Goal: Communication & Community: Answer question/provide support

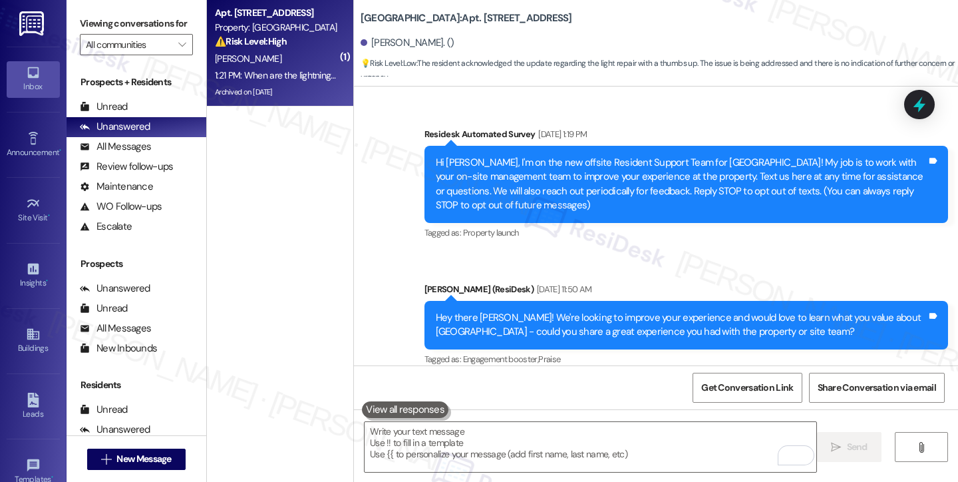
scroll to position [31364, 0]
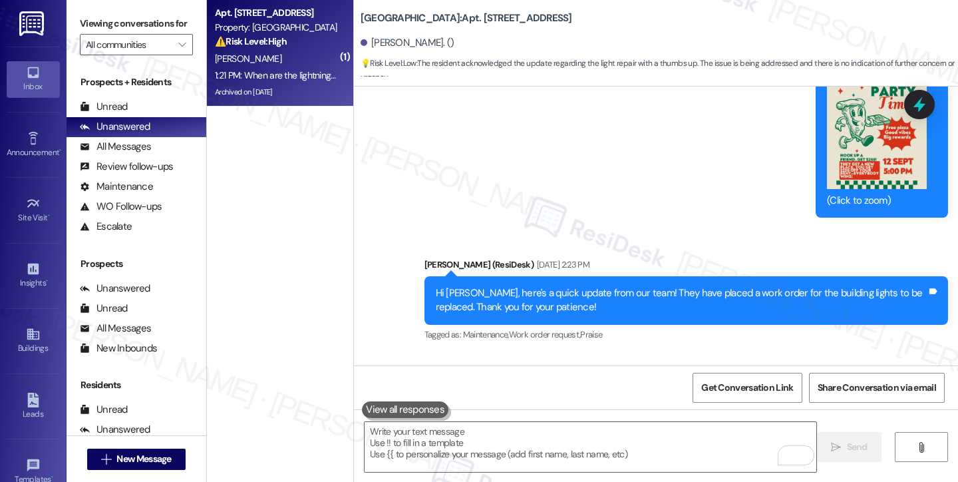
scroll to position [31164, 0]
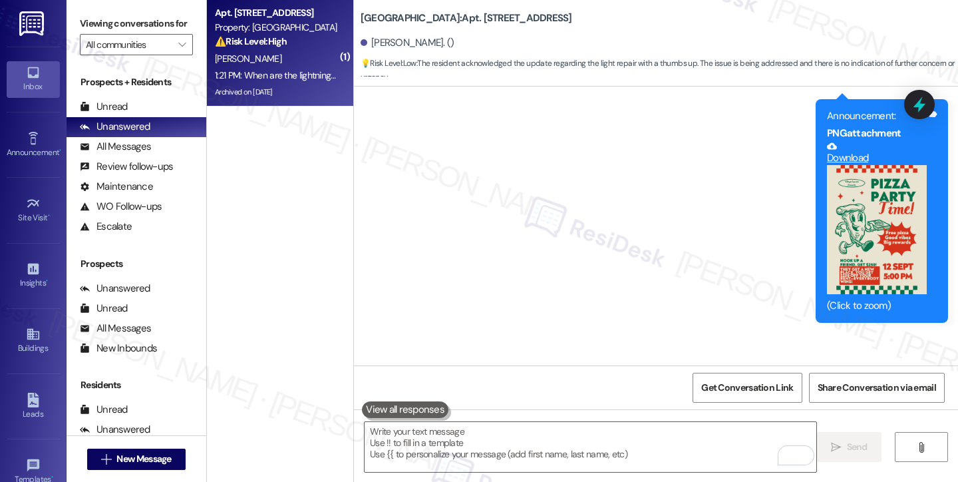
click at [555, 391] on div "Hi [PERSON_NAME], here's a quick update from our team! They have placed a work …" at bounding box center [681, 405] width 491 height 29
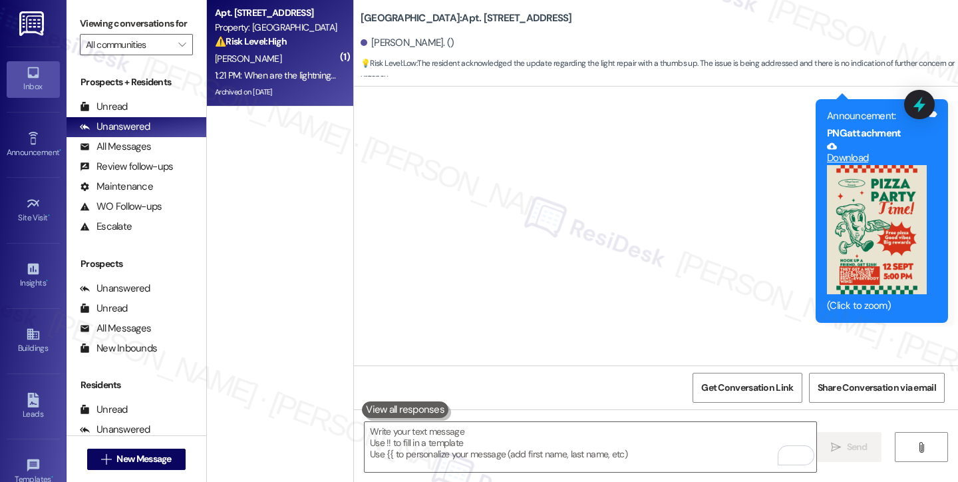
click at [555, 391] on div "Hi [PERSON_NAME], here's a quick update from our team! They have placed a work …" at bounding box center [681, 405] width 491 height 29
click at [621, 391] on div "Hi [PERSON_NAME], here's a quick update from our team! They have placed a work …" at bounding box center [681, 405] width 491 height 29
drag, startPoint x: 644, startPoint y: 188, endPoint x: 674, endPoint y: 222, distance: 45.7
click at [674, 381] on div "Hi [PERSON_NAME], here's a quick update from our team! They have placed a work …" at bounding box center [685, 405] width 523 height 49
click at [630, 391] on div "Hi [PERSON_NAME], here's a quick update from our team! They have placed a work …" at bounding box center [681, 405] width 491 height 29
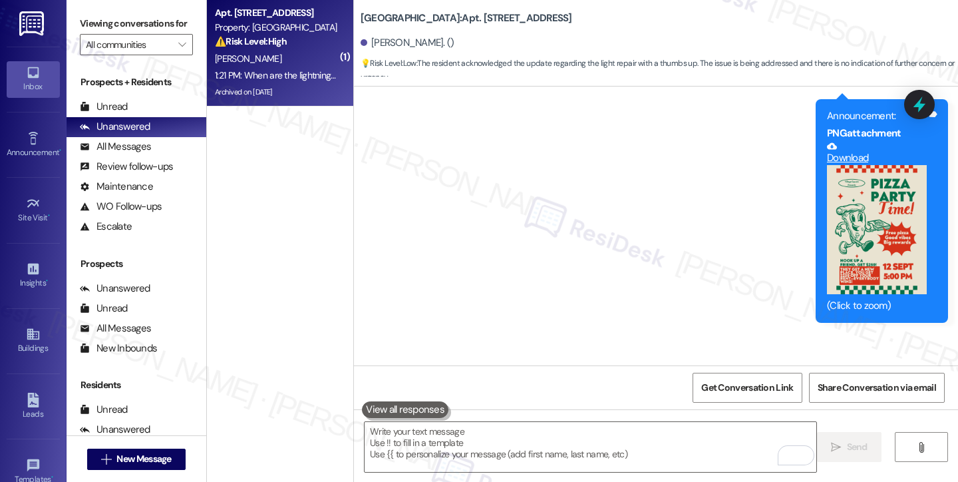
click at [630, 391] on div "Hi [PERSON_NAME], here's a quick update from our team! They have placed a work …" at bounding box center [681, 405] width 491 height 29
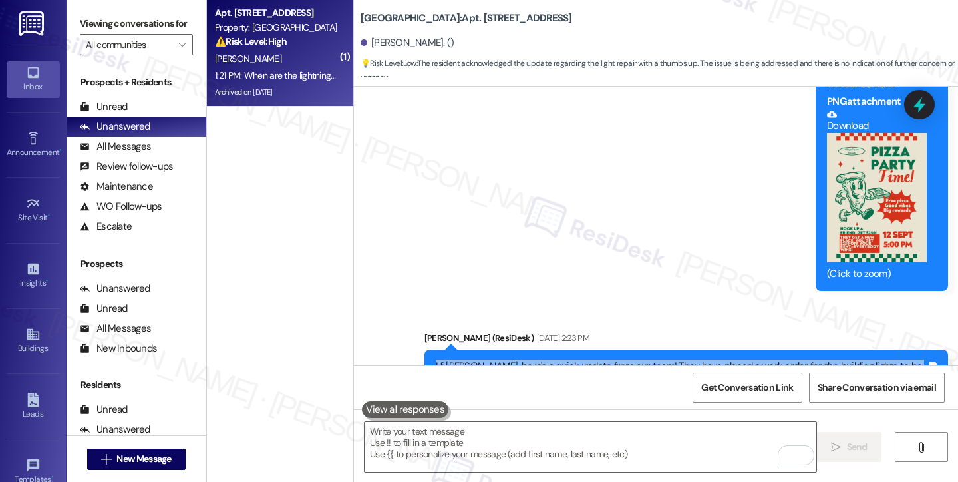
scroll to position [31364, 0]
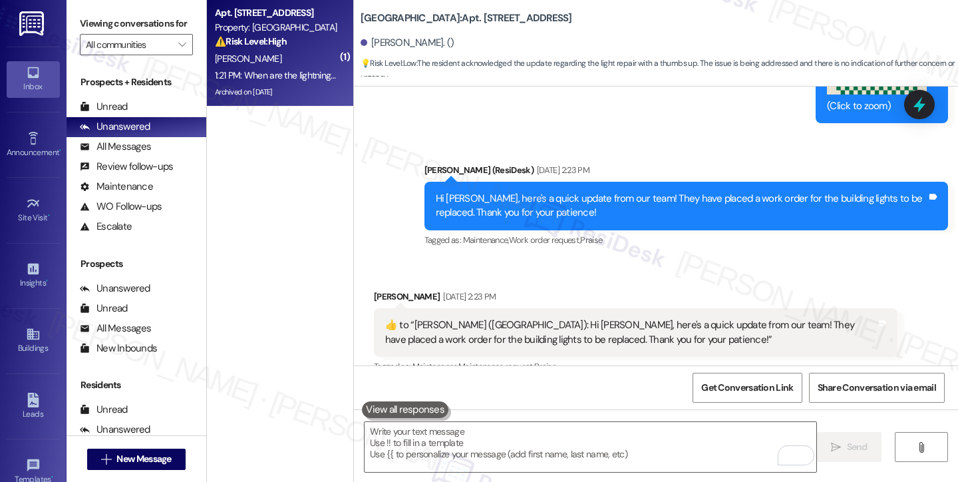
click at [563, 410] on div " Send " at bounding box center [656, 459] width 604 height 100
copy div "When are the lightning getting fixed..my big light still out the one facing the…"
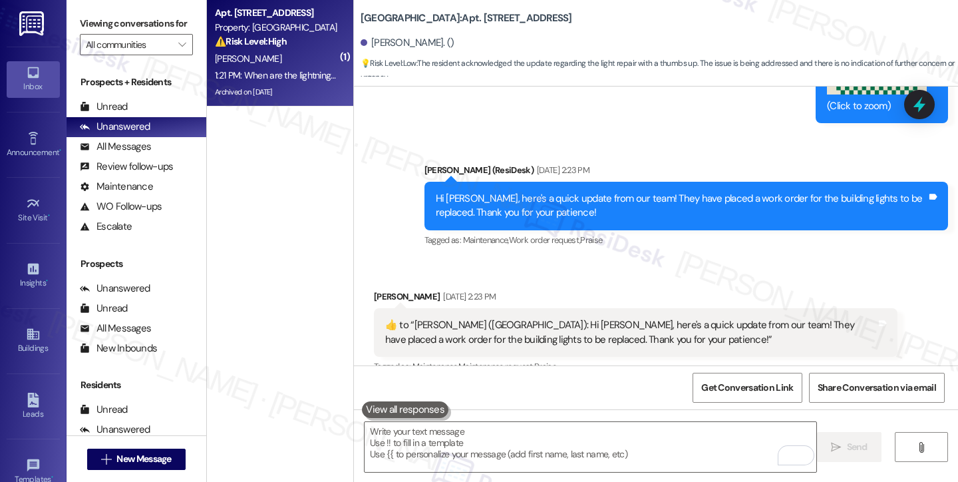
click at [80, 22] on label "Viewing conversations for" at bounding box center [136, 23] width 113 height 21
drag, startPoint x: 86, startPoint y: 24, endPoint x: 97, endPoint y: 30, distance: 12.2
click at [86, 24] on label "Viewing conversations for" at bounding box center [136, 23] width 113 height 21
click at [478, 440] on textarea "To enrich screen reader interactions, please activate Accessibility in Grammarl…" at bounding box center [591, 447] width 452 height 50
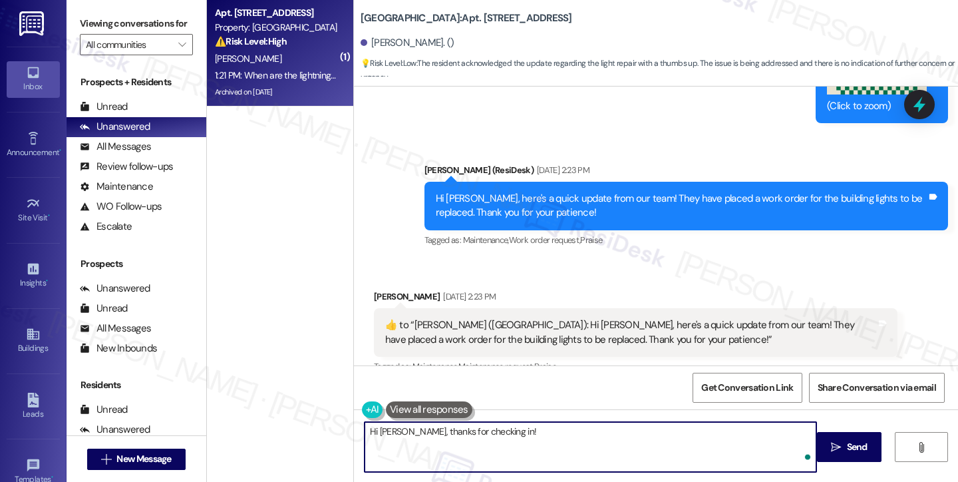
paste textarea "Thank you for letting me know about the light in front of Building 11. I unders…"
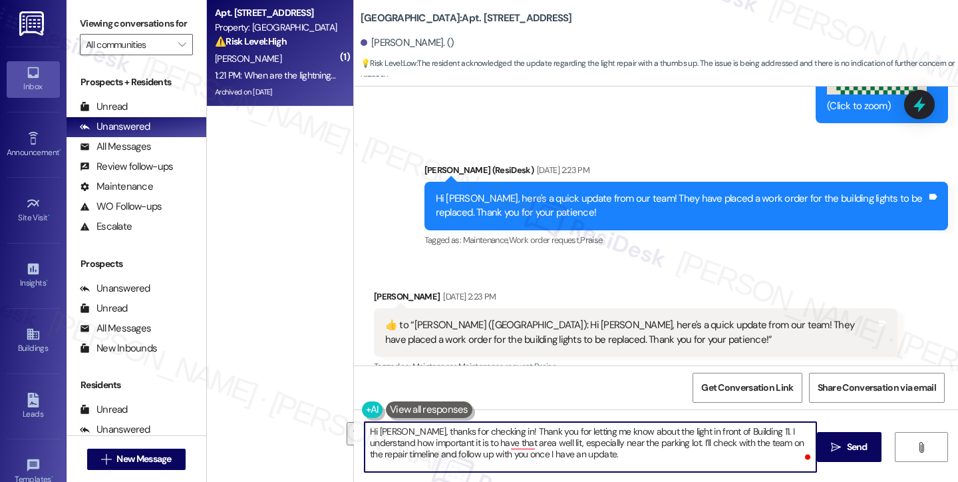
drag, startPoint x: 647, startPoint y: 442, endPoint x: 492, endPoint y: 428, distance: 155.0
click at [492, 428] on textarea "Hi [PERSON_NAME], thanks for checking in! Thank you for letting me know about t…" at bounding box center [591, 447] width 452 height 50
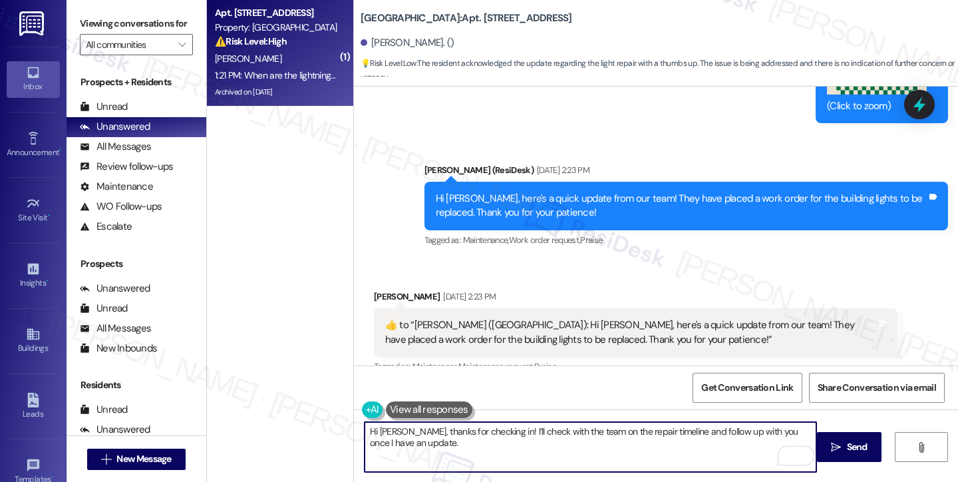
click at [574, 447] on textarea "Hi [PERSON_NAME], thanks for checking in! I’ll check with the team on the repai…" at bounding box center [591, 447] width 452 height 50
click at [523, 424] on textarea "Hi [PERSON_NAME], thanks for checking in! I’ll check with the team on the repai…" at bounding box center [591, 447] width 452 height 50
drag, startPoint x: 488, startPoint y: 430, endPoint x: 444, endPoint y: 436, distance: 43.6
click at [444, 436] on textarea "Hi [PERSON_NAME], thanks for checking in! I’ll check with the team on the repai…" at bounding box center [591, 447] width 452 height 50
click at [524, 440] on textarea "Hi [PERSON_NAME], thanks for checking in! I’ll check with the team on the repai…" at bounding box center [591, 447] width 452 height 50
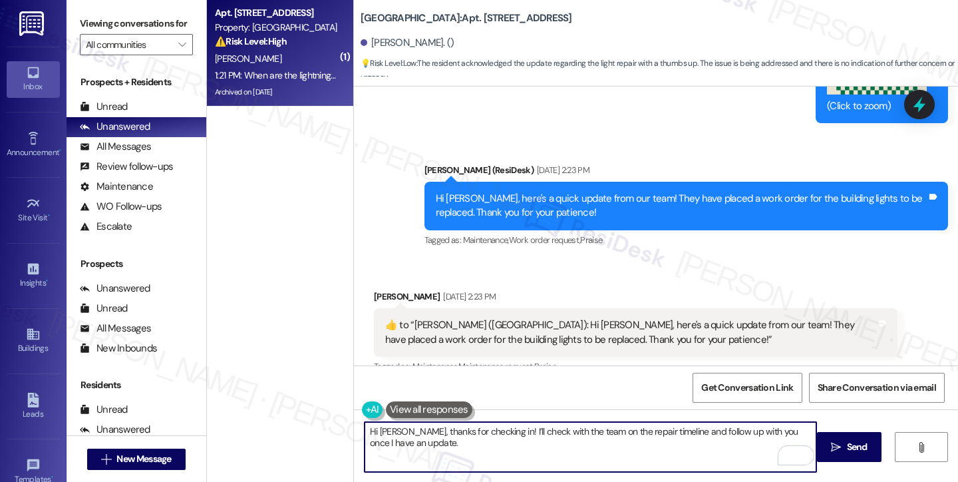
click at [514, 432] on textarea "Hi [PERSON_NAME], thanks for checking in! I’ll check with the team on the repai…" at bounding box center [591, 447] width 452 height 50
drag, startPoint x: 681, startPoint y: 430, endPoint x: 735, endPoint y: 420, distance: 54.9
click at [735, 420] on div "Hi [PERSON_NAME], thanks for checking in! I’ll check with the team on the repai…" at bounding box center [656, 459] width 604 height 100
drag, startPoint x: 657, startPoint y: 449, endPoint x: 700, endPoint y: 440, distance: 44.1
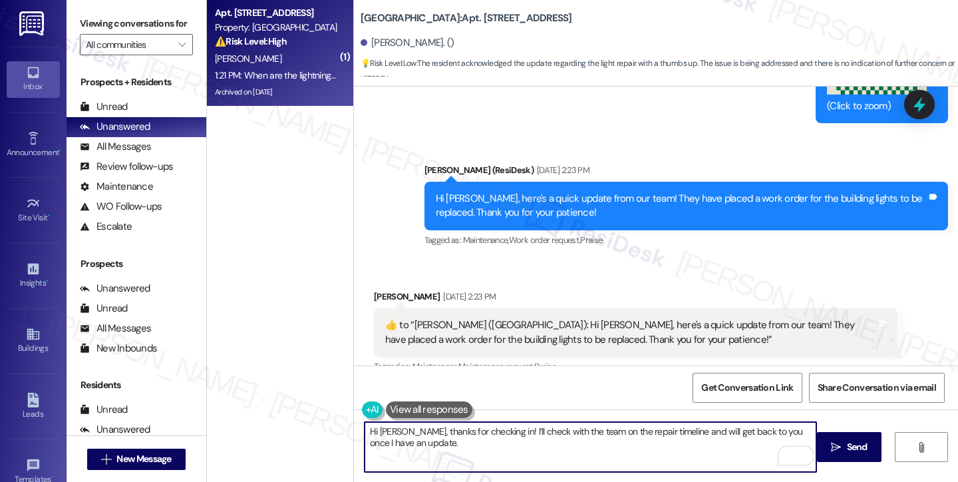
click at [659, 449] on textarea "Hi [PERSON_NAME], thanks for checking in! I’ll check with the team on the repai…" at bounding box center [591, 447] width 452 height 50
type textarea "Hi [PERSON_NAME], thanks for checking in! I’ll check with the team on the repai…"
click at [829, 437] on button " Send" at bounding box center [849, 447] width 65 height 30
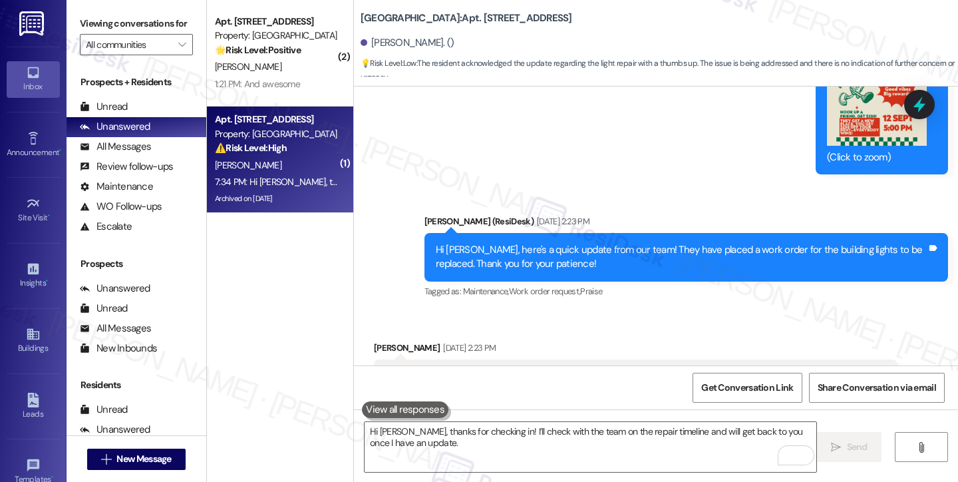
scroll to position [31470, 0]
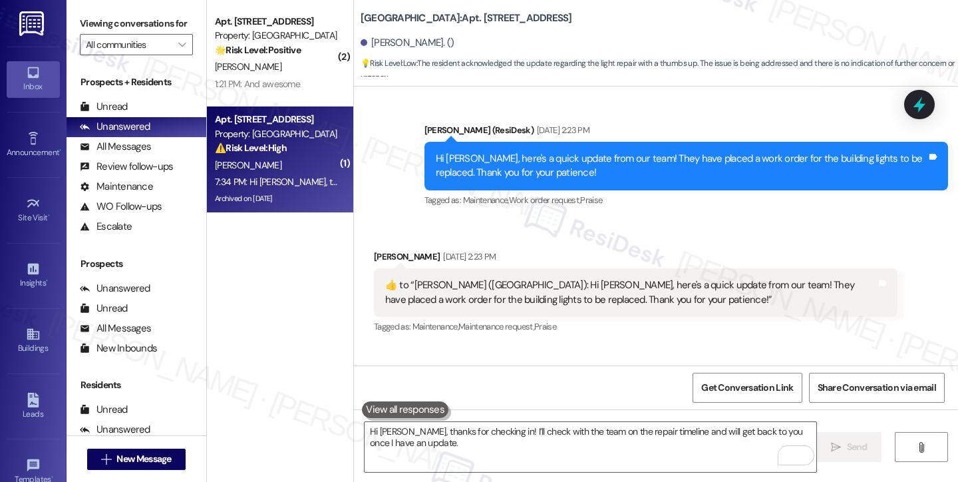
click at [668, 394] on div "Hi [PERSON_NAME]! I hope you have a wonderful week ahead. If you need anything …" at bounding box center [708, 411] width 480 height 34
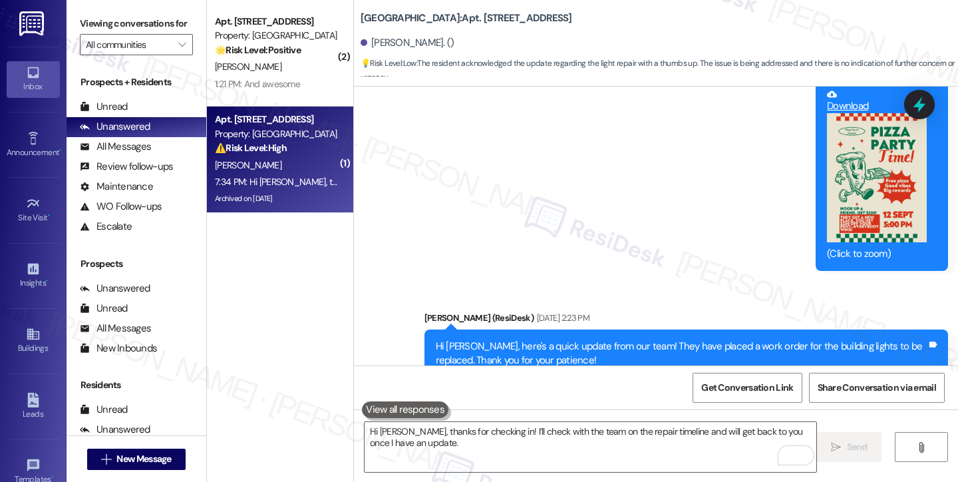
scroll to position [31138, 0]
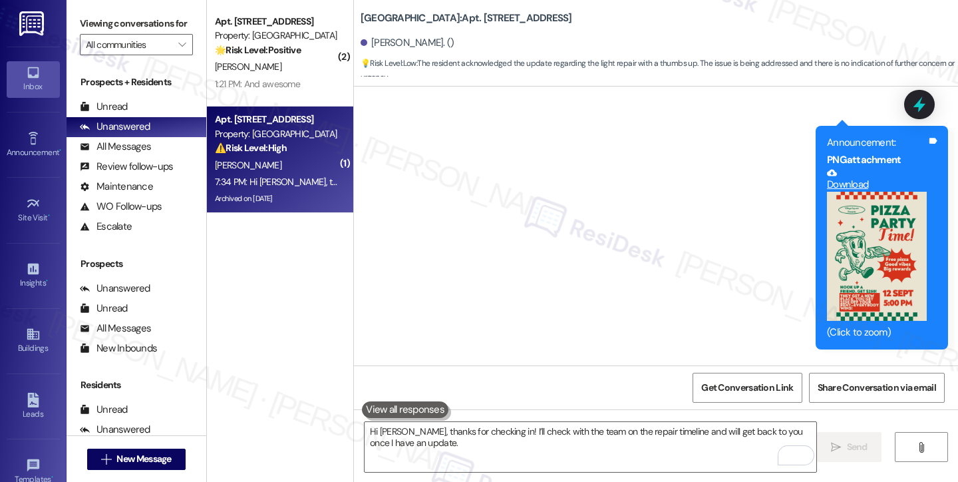
click at [567, 418] on div "Hi [PERSON_NAME], here's a quick update from our team! They have placed a work …" at bounding box center [681, 432] width 491 height 29
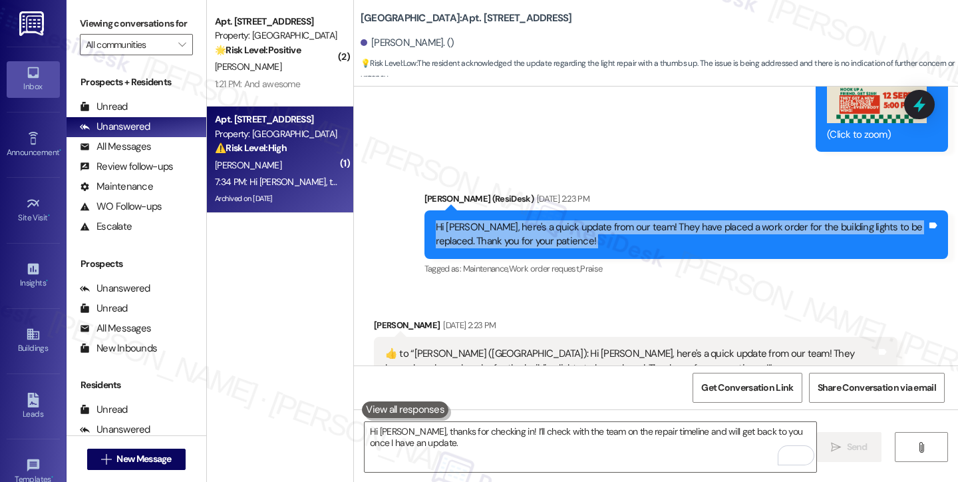
scroll to position [31470, 0]
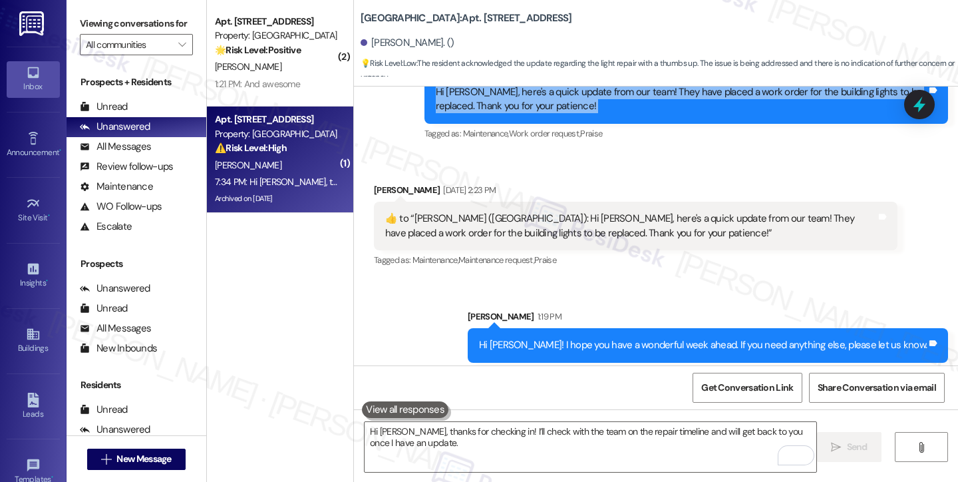
click at [905, 90] on div at bounding box center [919, 104] width 31 height 29
click at [910, 98] on icon at bounding box center [919, 104] width 23 height 23
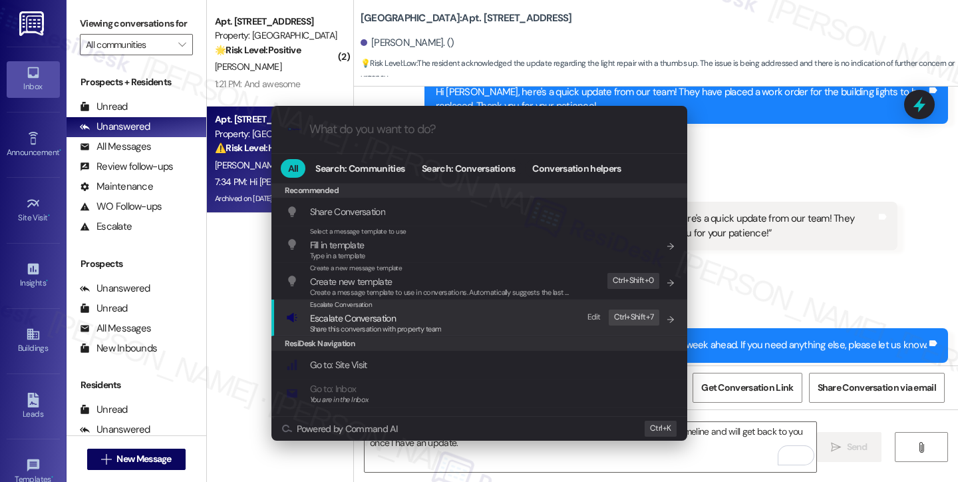
click at [388, 326] on span "Share this conversation with property team" at bounding box center [376, 328] width 132 height 9
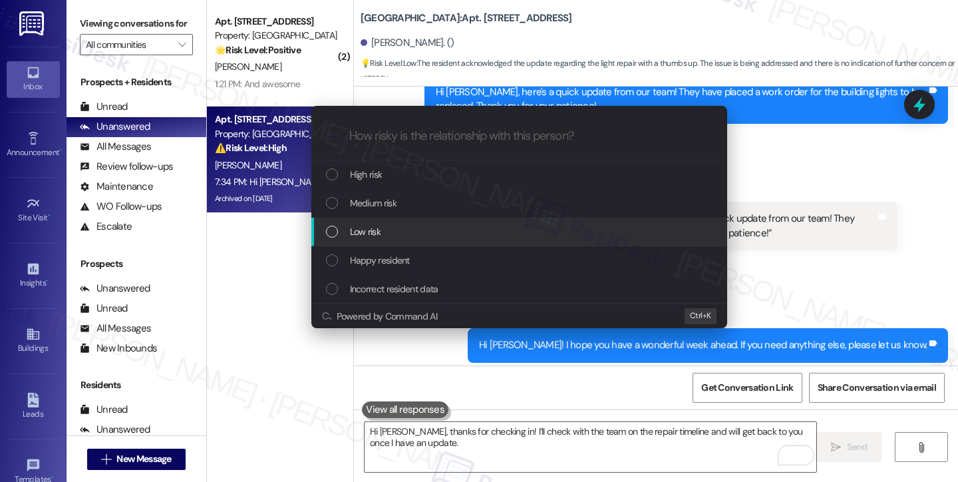
click at [363, 225] on span "Low risk" at bounding box center [365, 231] width 31 height 15
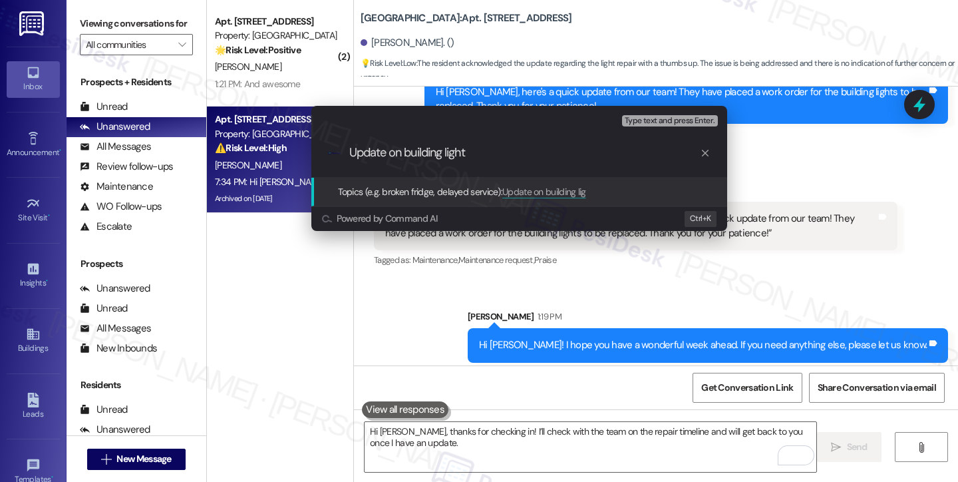
type input "Update on building lights"
click at [804, 250] on div "Escalate Conversation Low risk Topics (e.g. broken fridge, delayed service) Any…" at bounding box center [479, 241] width 958 height 482
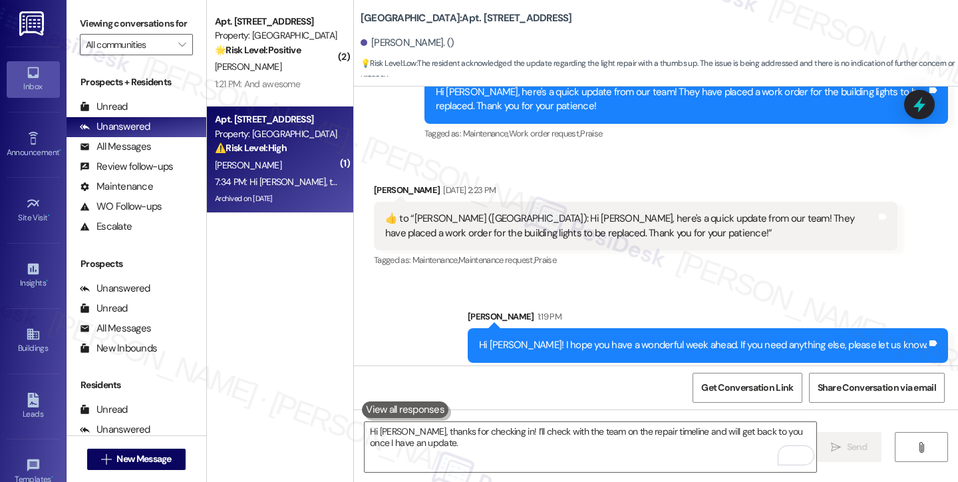
scroll to position [31404, 0]
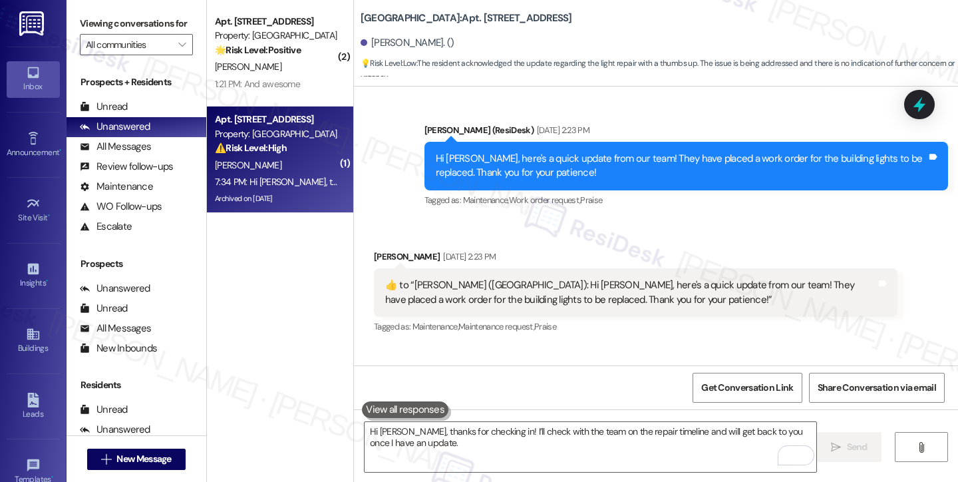
copy div "When are the lightning getting fixed..my big light still out the one facing the…"
click at [69, 15] on div "Viewing conversations for All communities " at bounding box center [137, 34] width 140 height 69
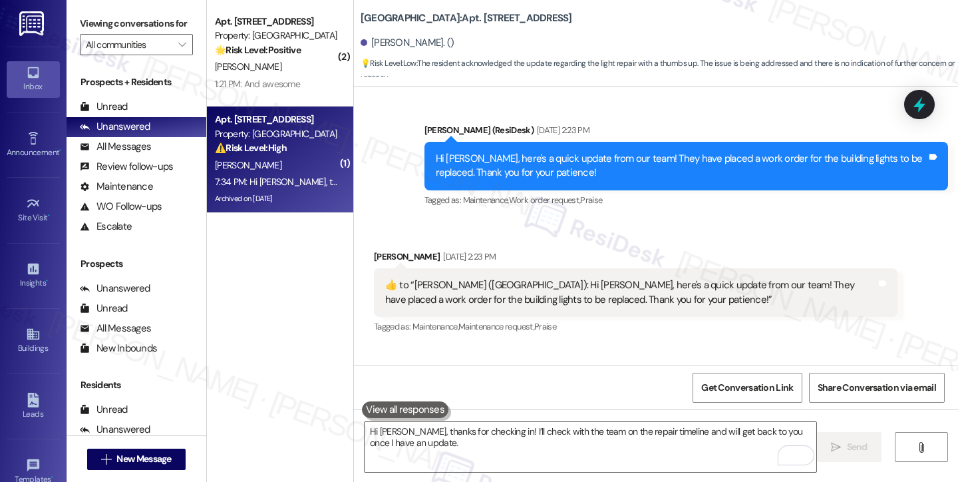
click at [85, 31] on label "Viewing conversations for" at bounding box center [136, 23] width 113 height 21
click at [623, 376] on div "[PERSON_NAME] 1:19 PM" at bounding box center [708, 385] width 480 height 19
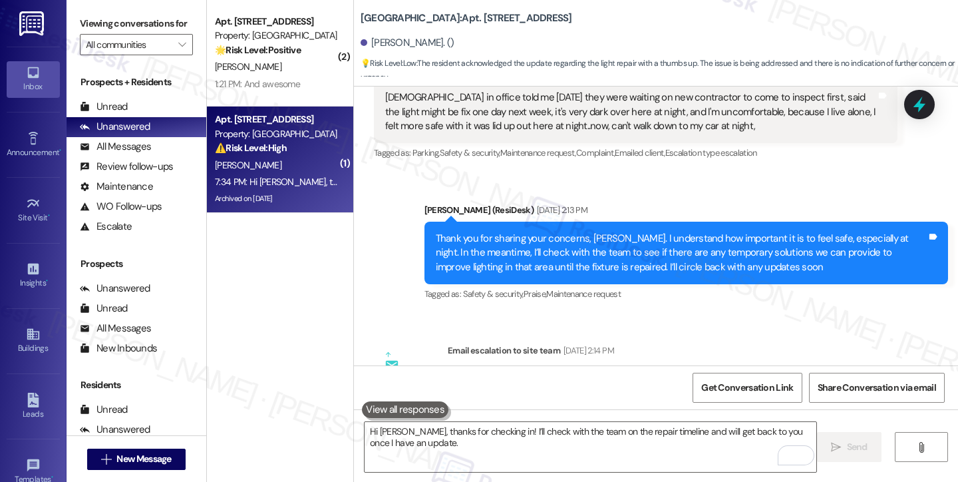
scroll to position [30339, 0]
drag, startPoint x: 482, startPoint y: 200, endPoint x: 782, endPoint y: 196, distance: 299.3
click at [782, 371] on div "ResiDesk escalation to site team -> Risk Level: Medium risk Topics: Follow up o…" at bounding box center [672, 399] width 427 height 57
copy div "Follow up on WO#4801317 - Outdoor Light Fixture and Safety Concern"
click at [637, 371] on div "ResiDesk escalation to site team -> Risk Level: Medium risk Topics: Follow up o…" at bounding box center [672, 399] width 427 height 57
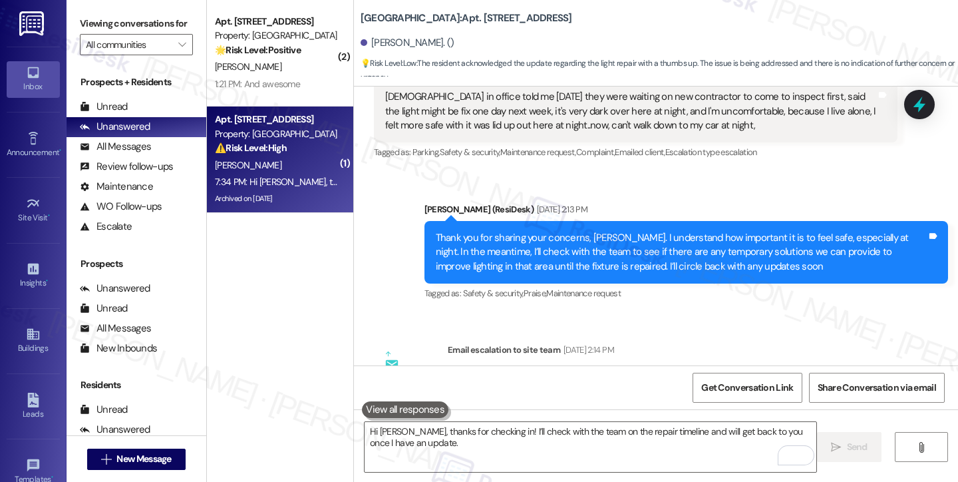
click at [86, 26] on label "Viewing conversations for" at bounding box center [136, 23] width 113 height 21
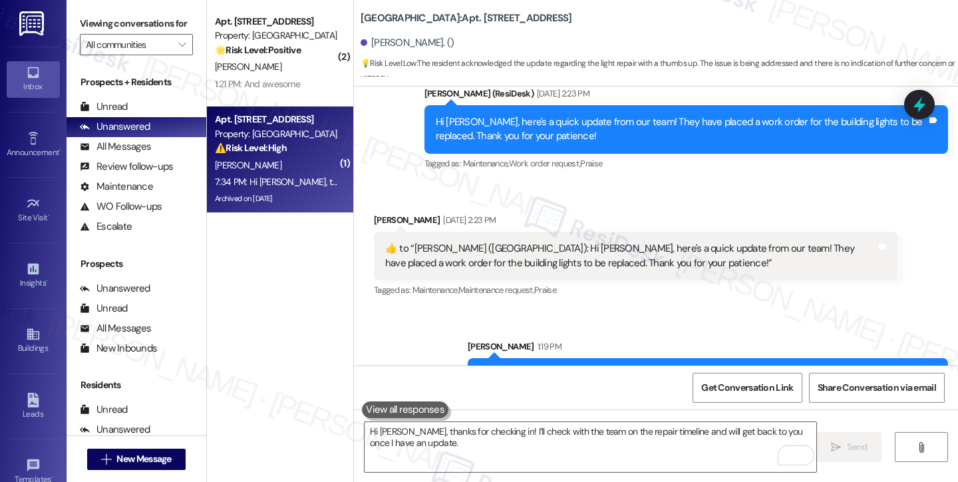
scroll to position [31470, 0]
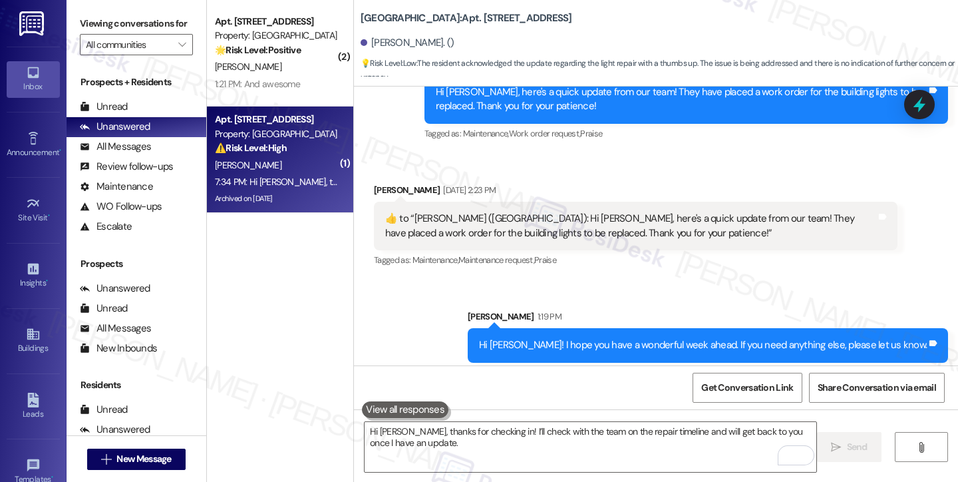
click at [531, 431] on div "When are the lightning getting fixed..my big light still out the one facing the…" at bounding box center [597, 438] width 424 height 14
copy div "When are the lightning getting fixed..my big light still out the one facing the…"
